Goal: Information Seeking & Learning: Learn about a topic

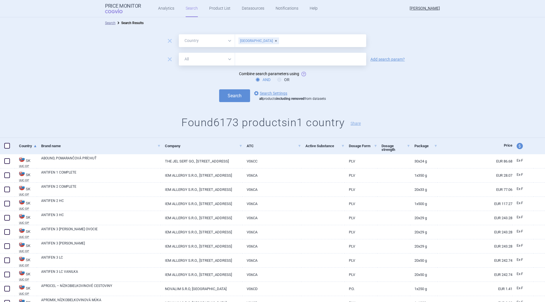
select select "country"
click at [421, 101] on div "Search options Search Settings all products including removed from datasets" at bounding box center [272, 95] width 545 height 13
click at [429, 81] on div "AND OR" at bounding box center [272, 80] width 545 height 6
click at [149, 88] on form "remove All Brand Name ATC Company Active Substance Country Newer than Slovakia …" at bounding box center [272, 68] width 545 height 68
click at [108, 50] on form "remove All Brand Name ATC Company Active Substance Country Newer than Slovakia …" at bounding box center [272, 68] width 545 height 68
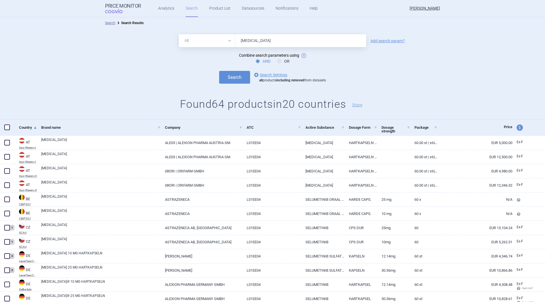
click at [131, 74] on div "Search options Search Settings all products including removed from datasets" at bounding box center [272, 77] width 545 height 13
click at [226, 8] on link "Product List" at bounding box center [219, 8] width 21 height 17
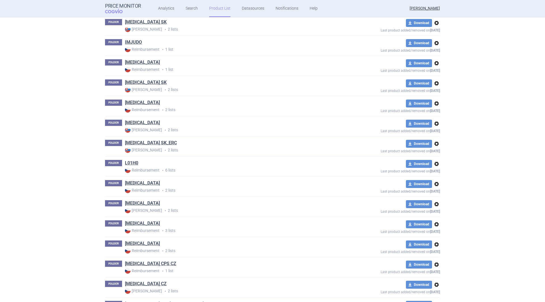
scroll to position [1095, 0]
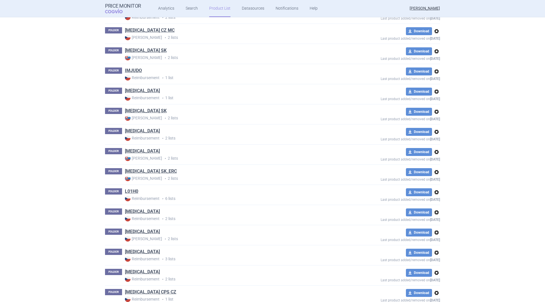
click at [138, 172] on link "[MEDICAL_DATA] SK_ERC" at bounding box center [151, 171] width 52 height 6
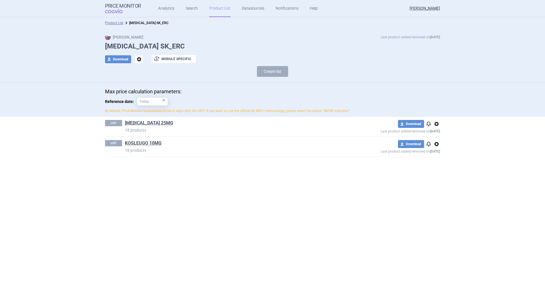
click at [152, 124] on link "[MEDICAL_DATA] 25MG" at bounding box center [149, 123] width 48 height 6
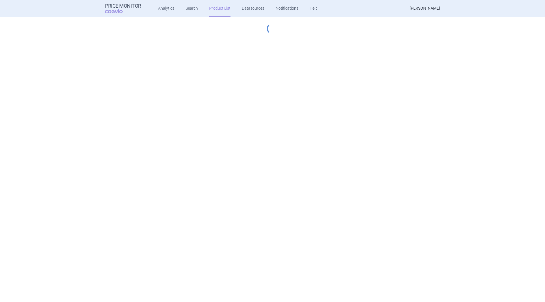
select select "[DATE]"
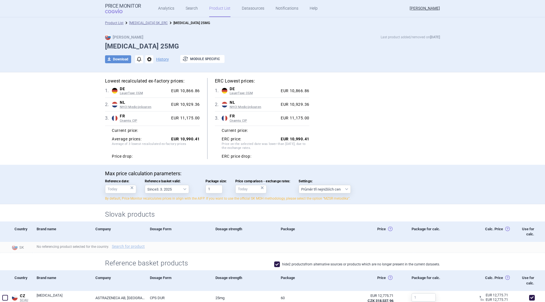
click at [110, 24] on link "Product List" at bounding box center [114, 23] width 18 height 4
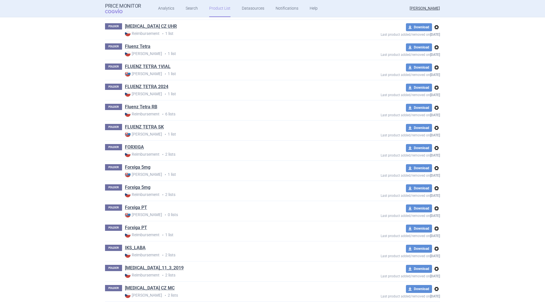
scroll to position [609, 0]
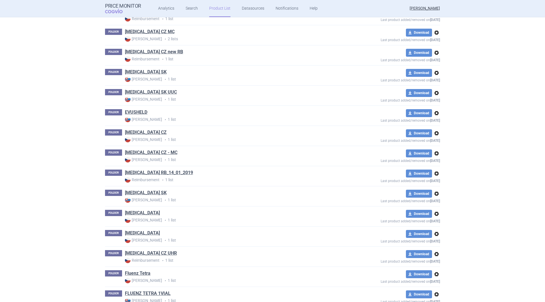
click at [148, 92] on link "ENHERTU SK UUC" at bounding box center [151, 92] width 52 height 6
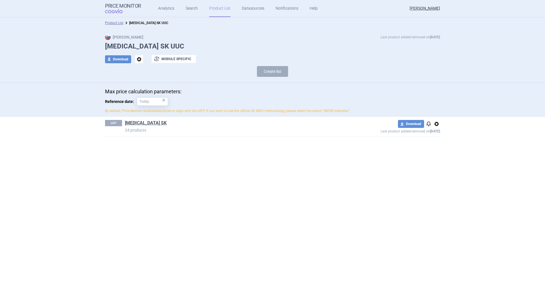
click at [143, 122] on link "ENHERTU SK" at bounding box center [146, 123] width 42 height 6
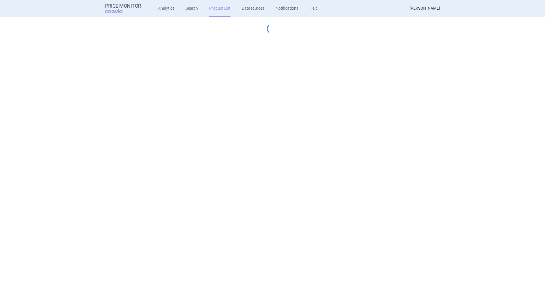
select select "2023-07-01"
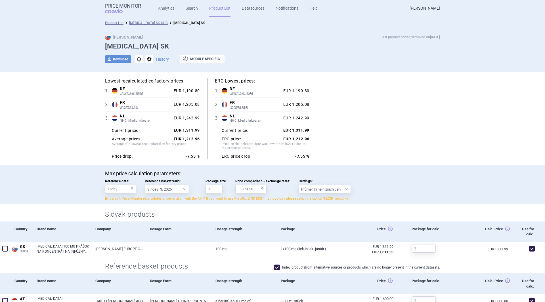
click at [115, 24] on link "Product List" at bounding box center [114, 23] width 18 height 4
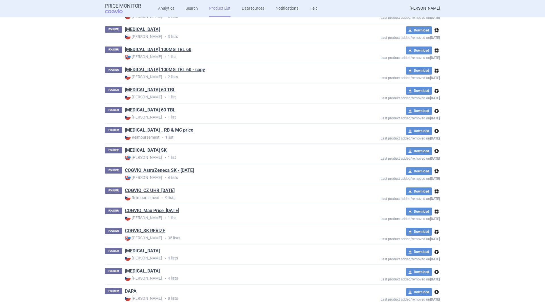
scroll to position [268, 0]
click at [167, 53] on link "CALQUENCE 100MG TBL 60" at bounding box center [158, 50] width 66 height 6
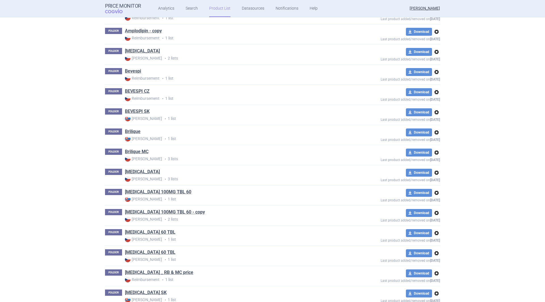
scroll to position [126, 0]
click at [154, 192] on link "CALQUENCE 100MG TBL 60" at bounding box center [158, 192] width 66 height 6
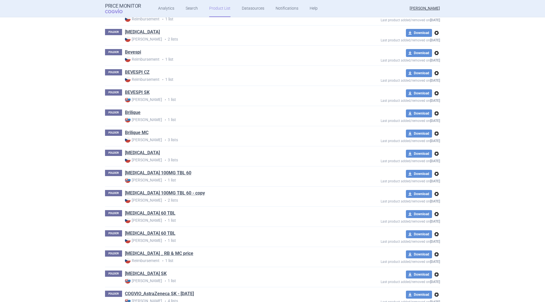
scroll to position [155, 0]
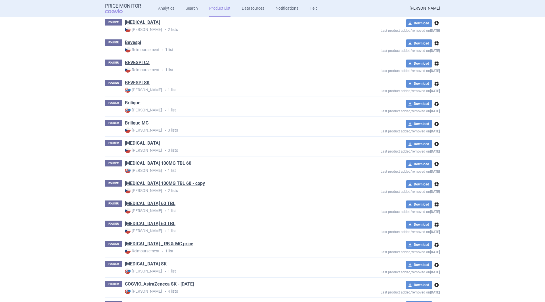
click at [191, 9] on link "Search" at bounding box center [192, 8] width 12 height 17
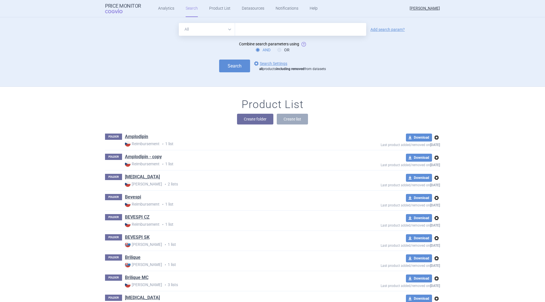
click at [258, 30] on input "text" at bounding box center [300, 29] width 131 height 13
type input "fasenra"
click at [382, 29] on link "Add search param?" at bounding box center [388, 30] width 34 height 4
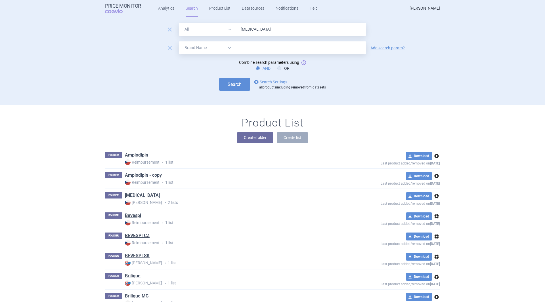
click at [188, 48] on select "All Brand Name ATC Company Active Substance Country Newer than" at bounding box center [207, 47] width 56 height 13
select select "country"
click at [179, 41] on select "All Brand Name ATC Company Active Substance Country Newer than" at bounding box center [207, 47] width 56 height 13
click at [248, 46] on input "text" at bounding box center [301, 47] width 126 height 7
type input "bulgaria"
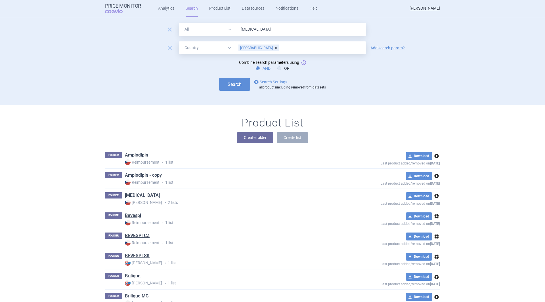
click at [229, 81] on button "Search" at bounding box center [234, 84] width 31 height 13
select select "country"
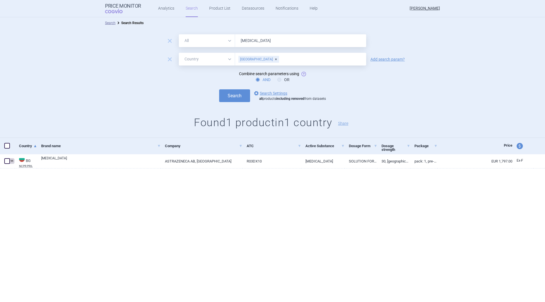
click at [132, 104] on div "remove All Brand Name ATC Company Active Substance Country Newer than fasenra r…" at bounding box center [272, 83] width 545 height 109
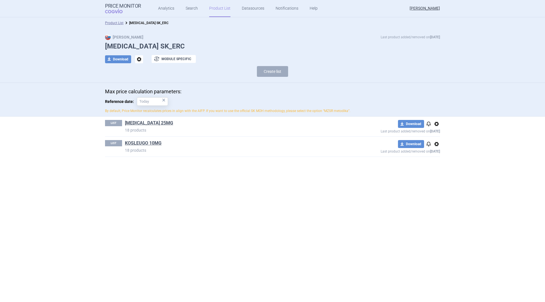
click at [156, 143] on link "KOSLEUGO 10MG" at bounding box center [143, 143] width 37 height 6
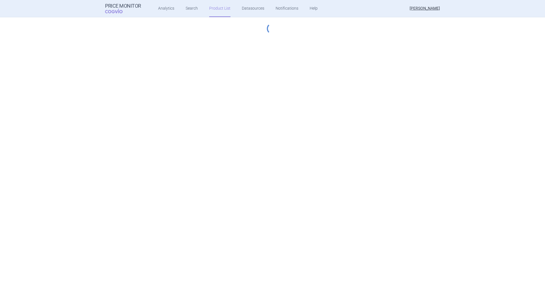
select select "[DATE]"
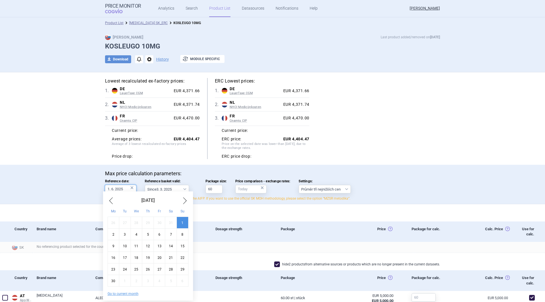
click at [109, 190] on input "1. 6. 2025" at bounding box center [120, 189] width 31 height 9
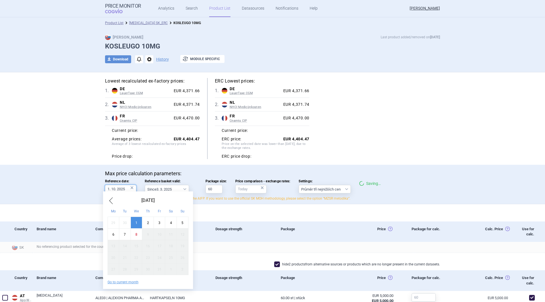
type input "1. 10. 2025"
click at [349, 144] on div "Lowest recalculated ex-factory prices: 1 . DE LauerTaxe CGM Germany LauerTaxe C…" at bounding box center [272, 118] width 335 height 81
